Goal: Information Seeking & Learning: Learn about a topic

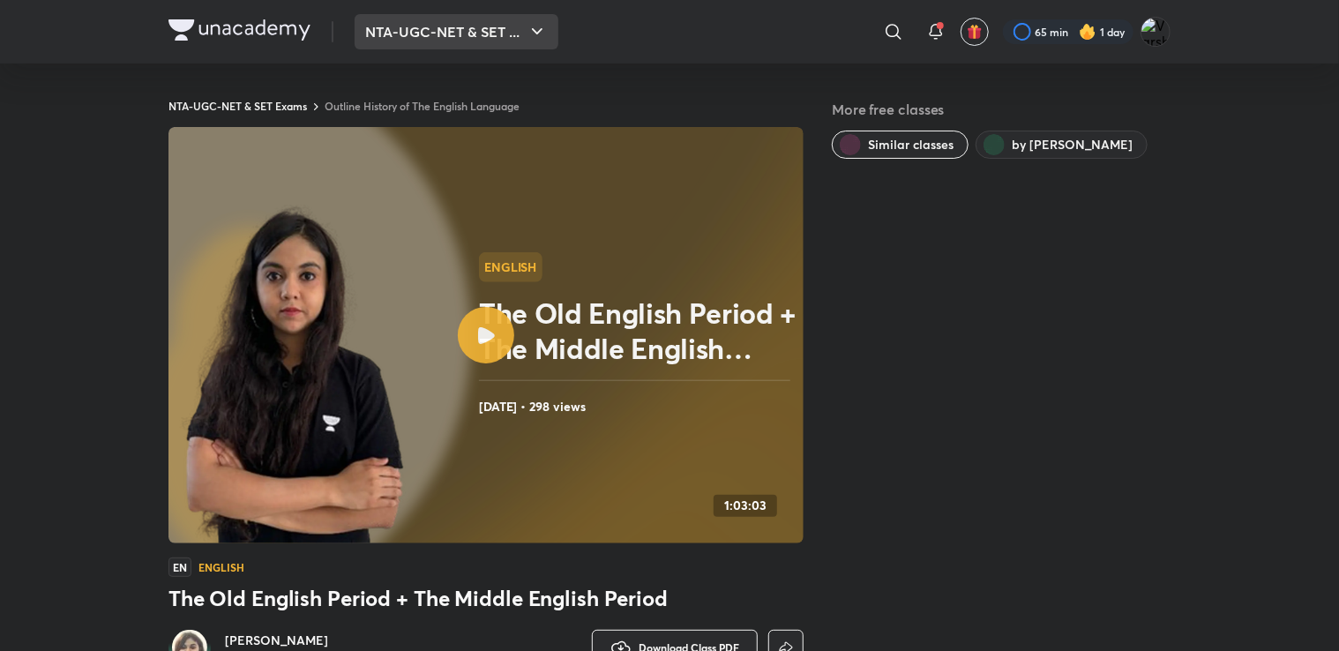
click at [429, 31] on button "NTA-UGC-NET & SET ..." at bounding box center [457, 31] width 204 height 35
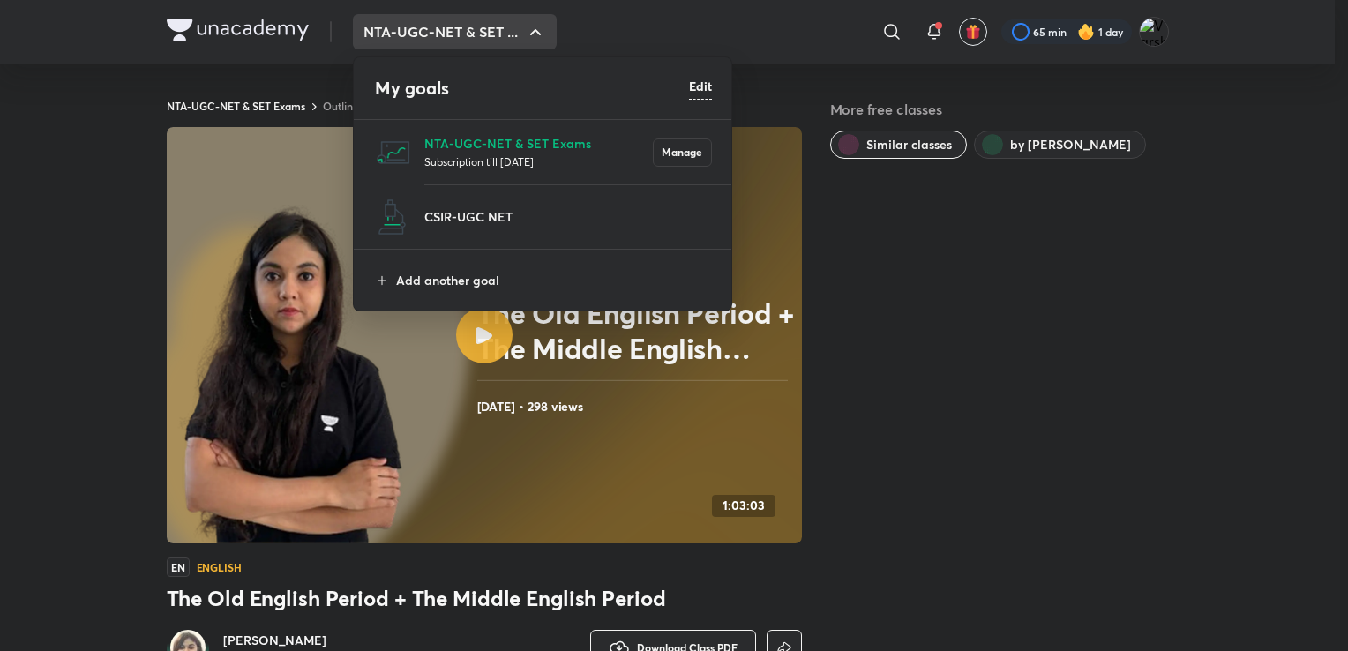
click at [1158, 32] on div at bounding box center [674, 325] width 1348 height 651
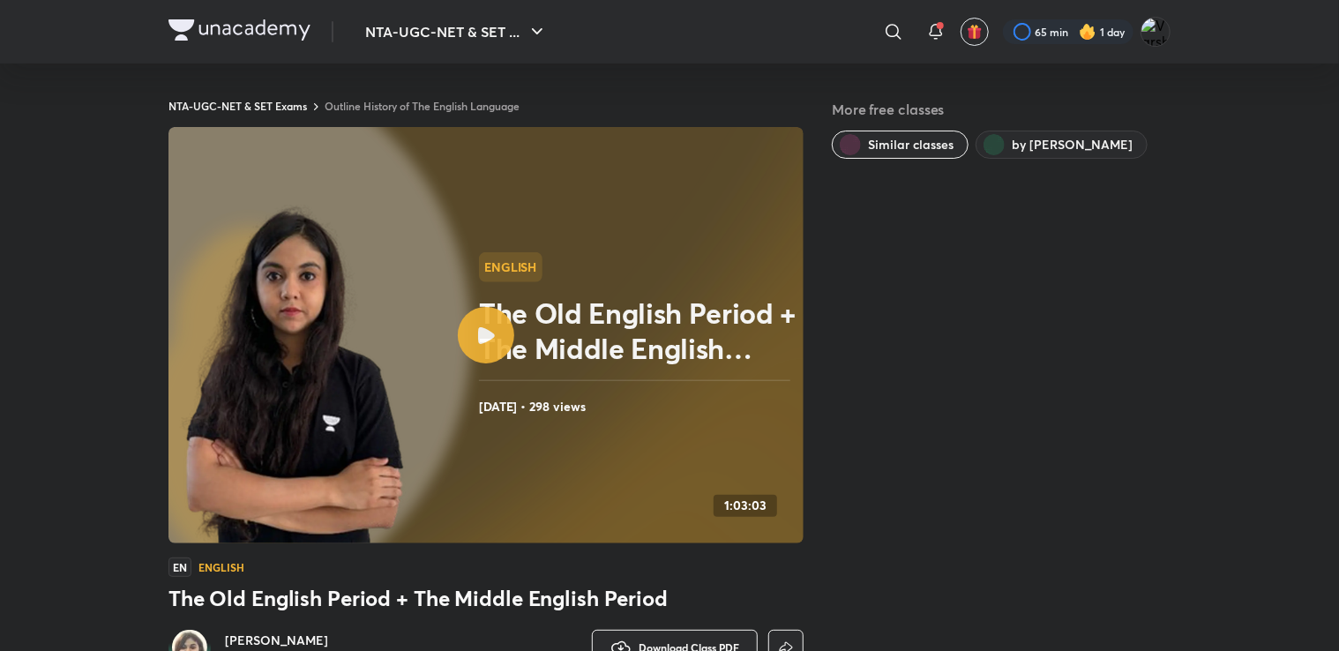
click at [1158, 32] on img at bounding box center [1155, 32] width 30 height 30
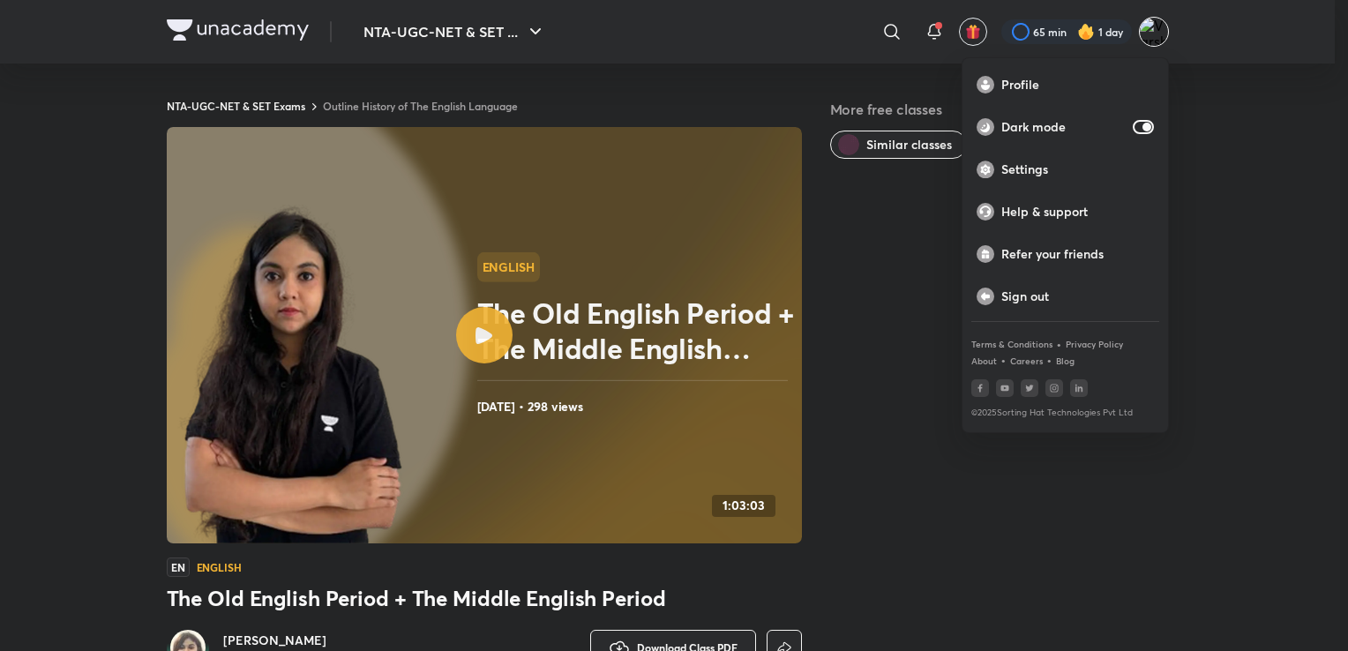
click at [900, 386] on div at bounding box center [674, 325] width 1348 height 651
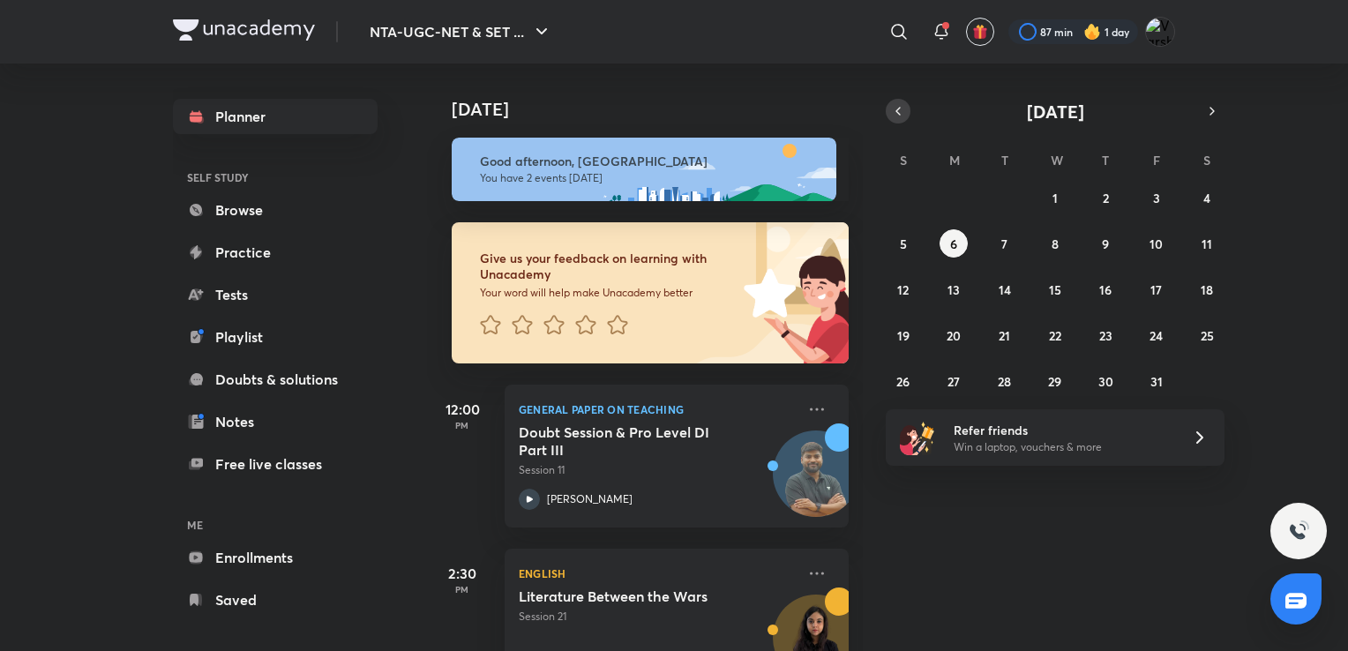
click at [901, 116] on icon "button" at bounding box center [898, 111] width 14 height 16
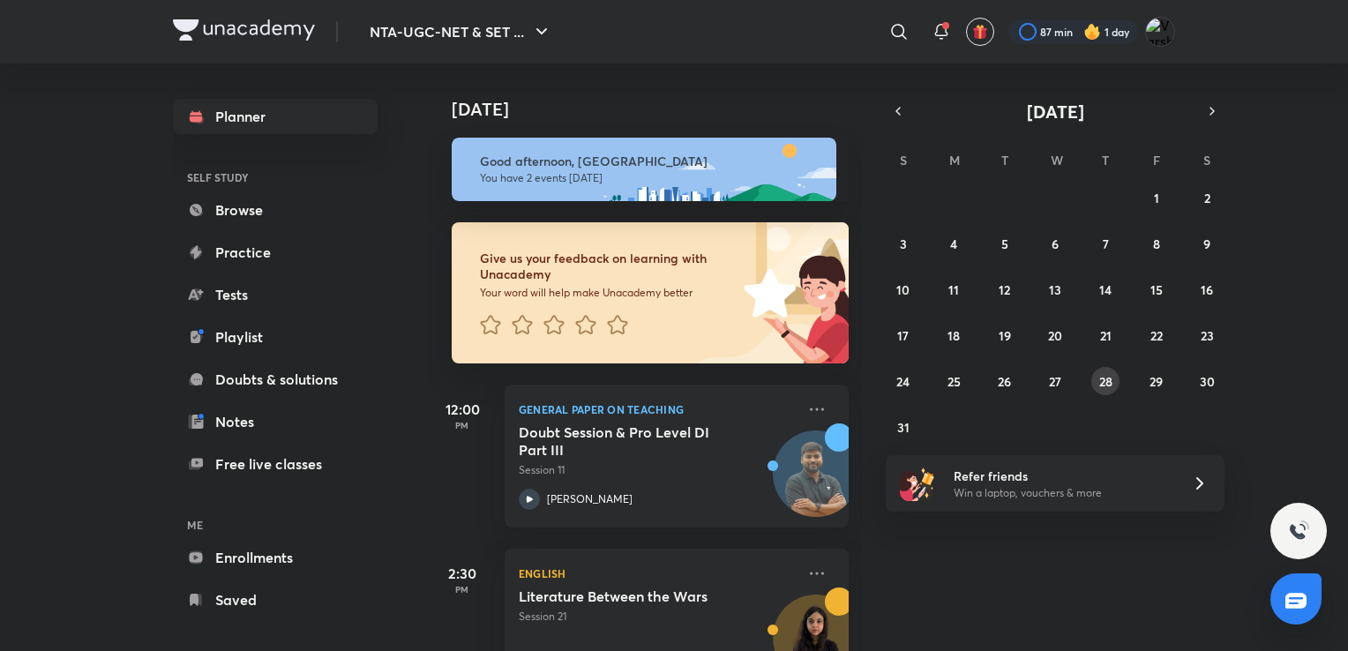
click at [1113, 382] on button "28" at bounding box center [1105, 381] width 28 height 28
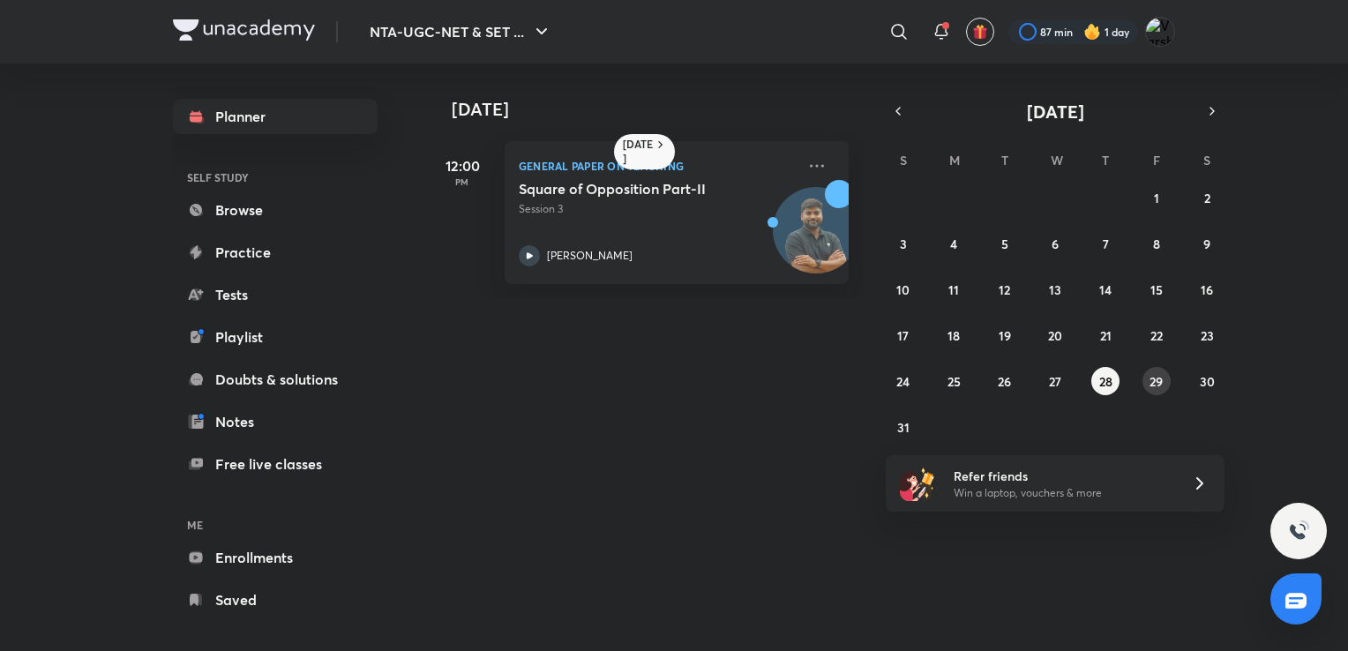
click at [1157, 373] on abbr "29" at bounding box center [1155, 381] width 13 height 17
click at [1206, 380] on abbr "30" at bounding box center [1207, 381] width 15 height 17
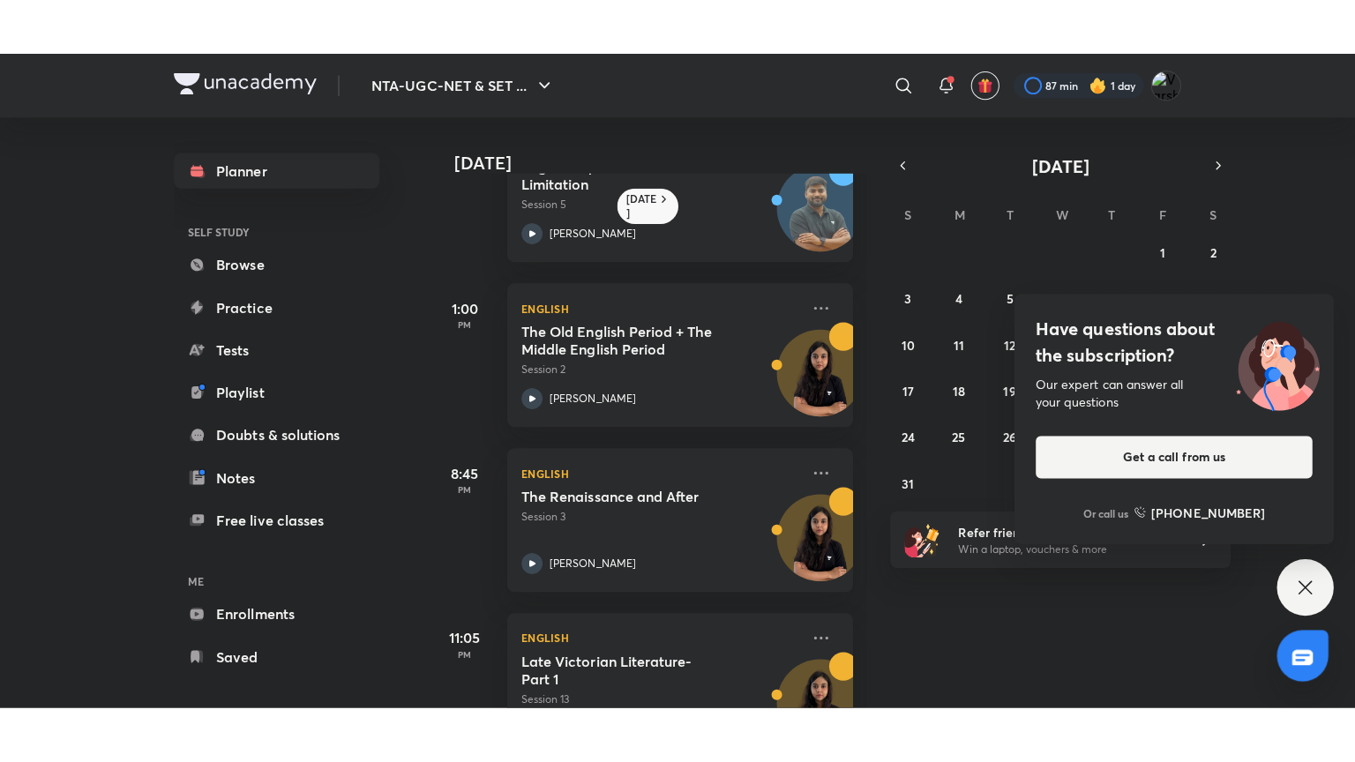
scroll to position [152, 0]
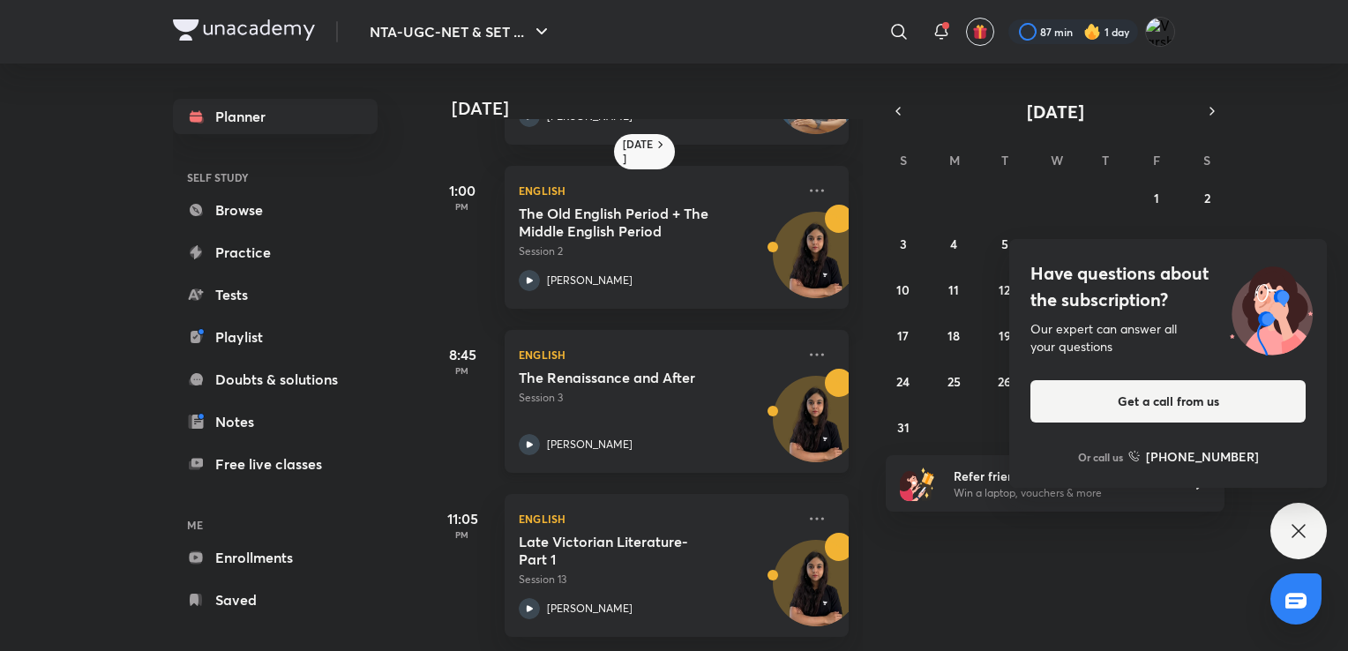
click at [612, 372] on h5 "The Renaissance and After" at bounding box center [629, 378] width 220 height 18
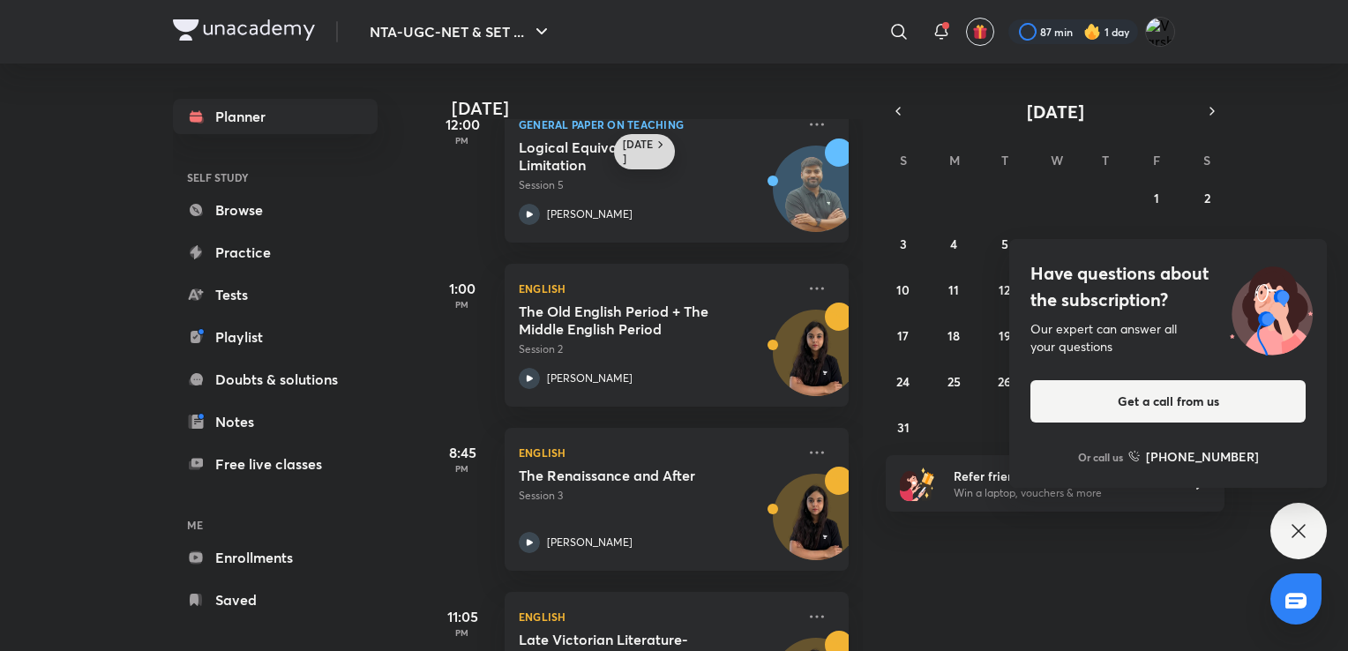
click at [626, 141] on h6 "[DATE]" at bounding box center [638, 152] width 31 height 28
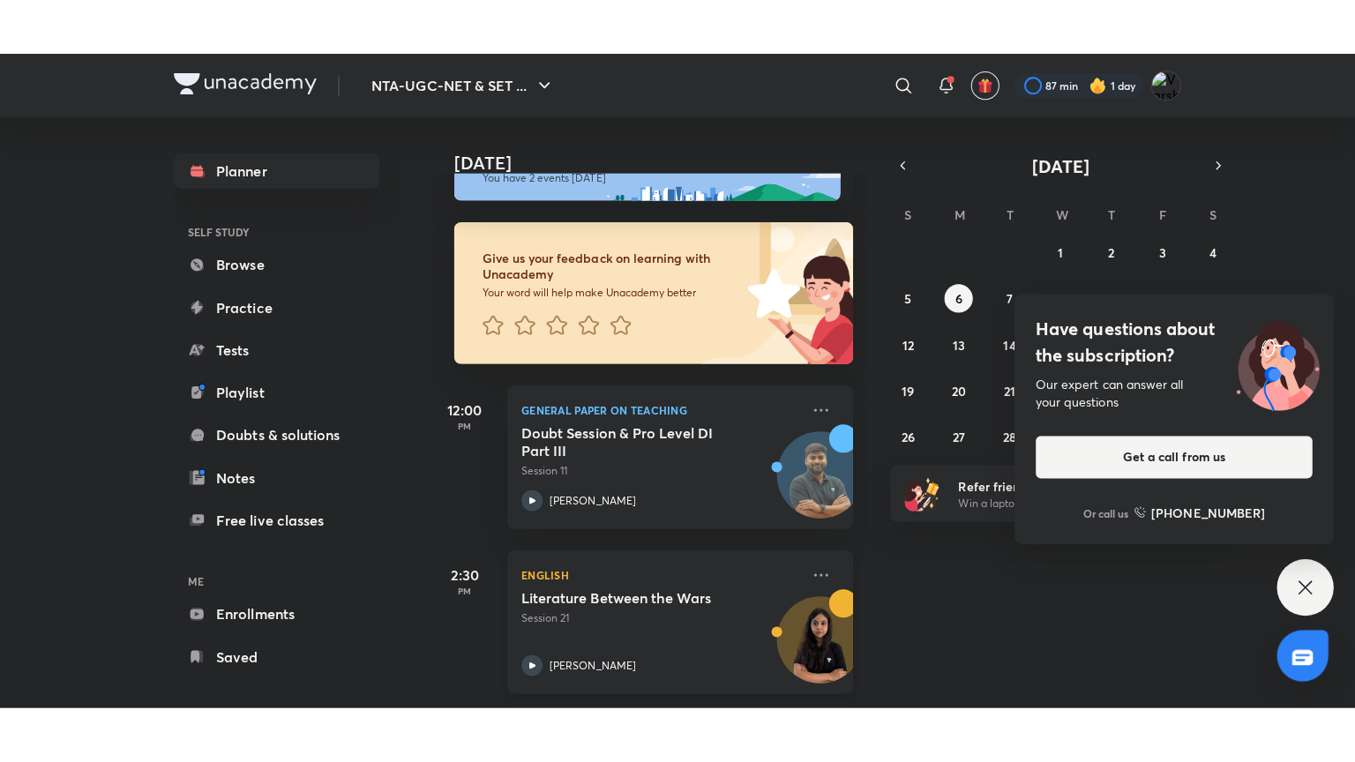
scroll to position [64, 0]
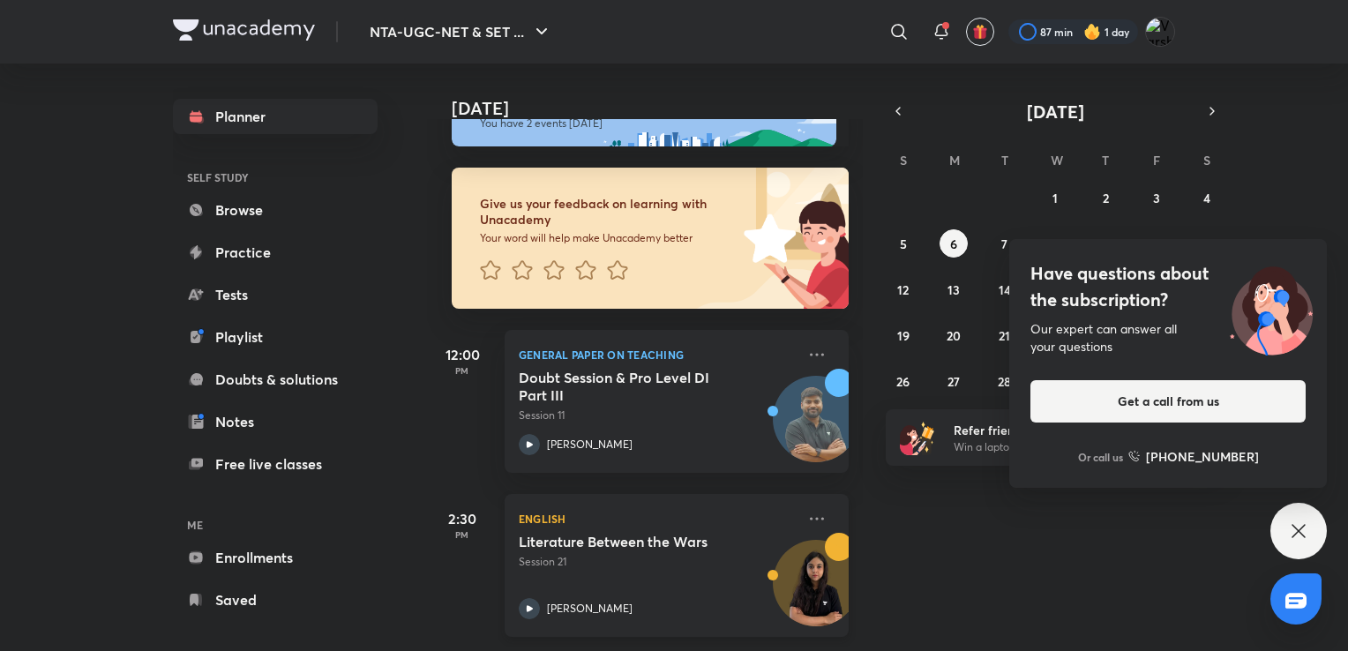
click at [636, 534] on h5 "Literature Between the Wars" at bounding box center [629, 542] width 220 height 18
